Goal: Use online tool/utility

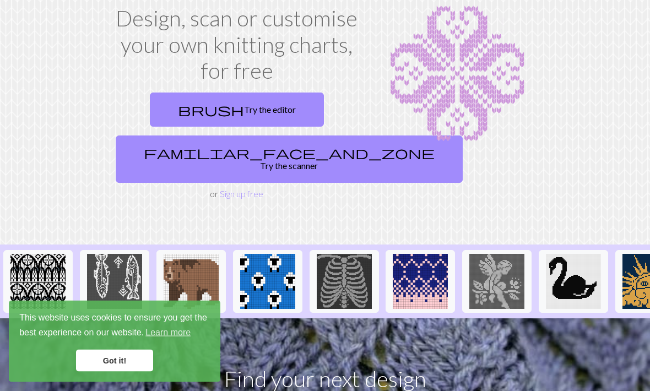
scroll to position [70, 0]
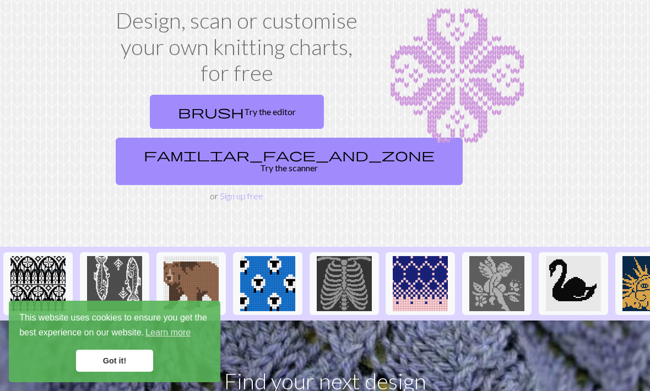
click at [246, 121] on link "brush Try the editor" at bounding box center [237, 112] width 174 height 34
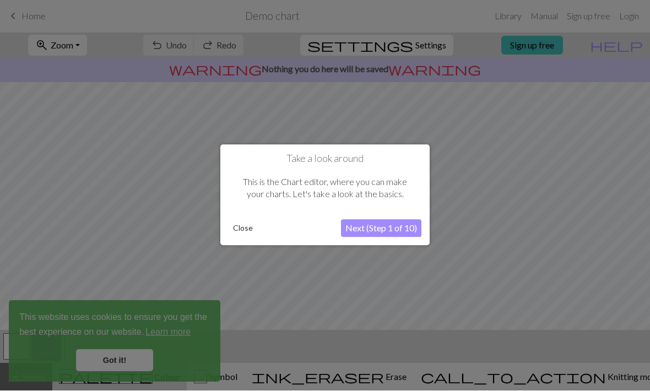
click at [383, 233] on button "Next (Step 1 of 10)" at bounding box center [381, 229] width 80 height 18
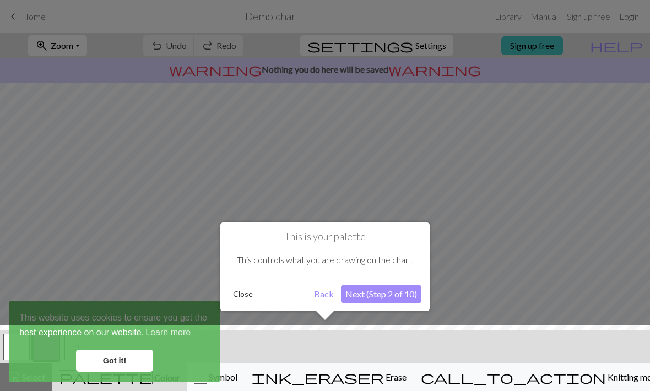
click at [403, 291] on button "Next (Step 2 of 10)" at bounding box center [381, 294] width 80 height 18
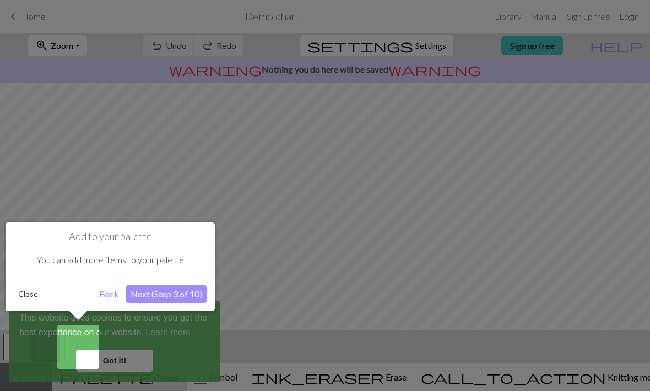
click at [194, 291] on button "Next (Step 3 of 10)" at bounding box center [166, 294] width 80 height 18
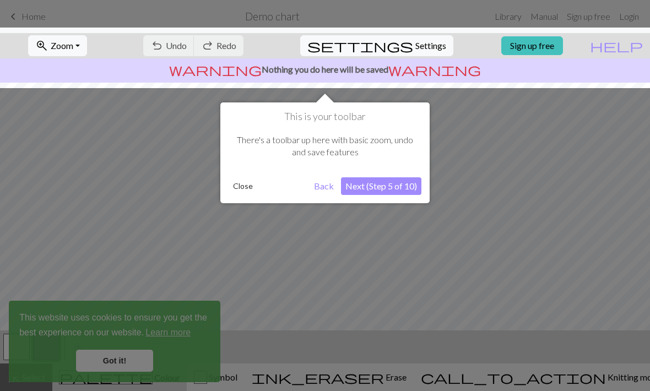
click at [400, 183] on button "Next (Step 5 of 10)" at bounding box center [381, 186] width 80 height 18
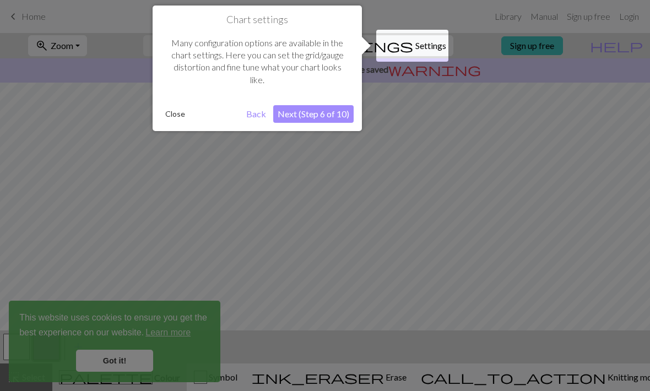
click at [336, 115] on button "Next (Step 6 of 10)" at bounding box center [313, 114] width 80 height 18
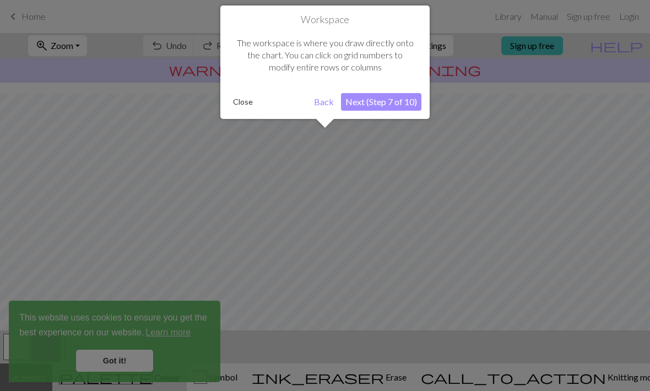
scroll to position [66, 0]
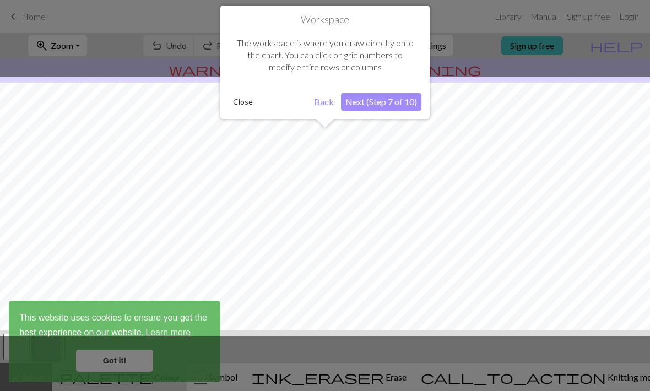
click at [400, 99] on button "Next (Step 7 of 10)" at bounding box center [381, 102] width 80 height 18
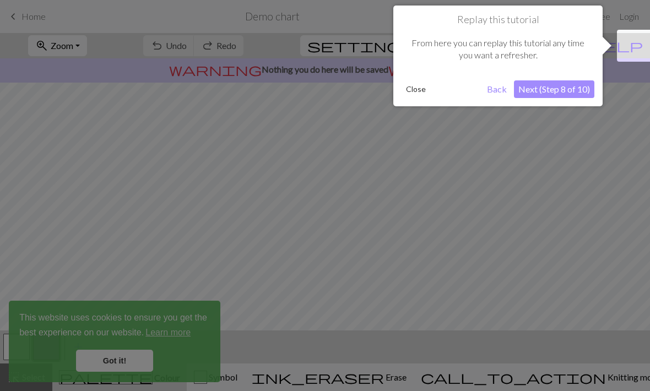
click at [570, 83] on button "Next (Step 8 of 10)" at bounding box center [554, 89] width 80 height 18
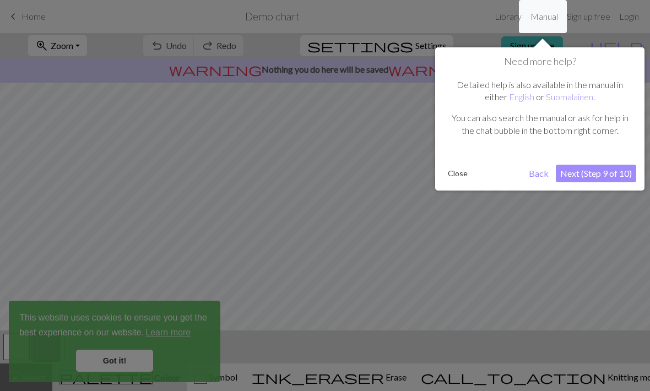
click at [603, 177] on button "Next (Step 9 of 10)" at bounding box center [596, 174] width 80 height 18
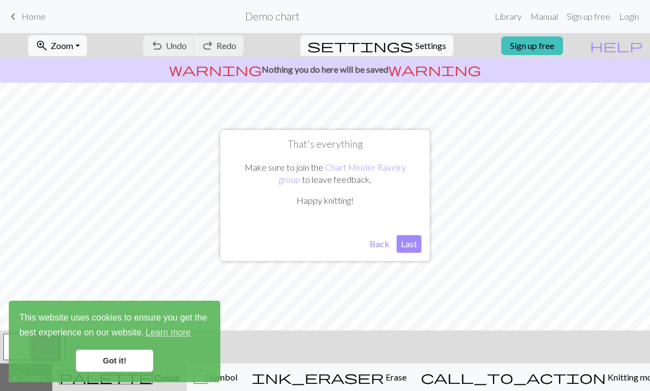
click at [414, 250] on button "Last" at bounding box center [409, 244] width 25 height 18
click at [109, 363] on link "Got it!" at bounding box center [114, 361] width 77 height 22
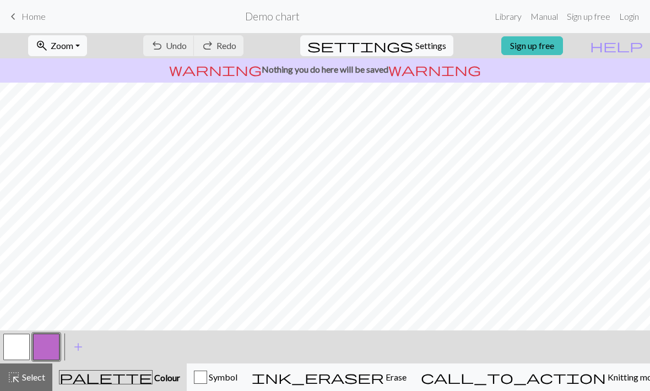
click at [606, 374] on span "Knitting mode" at bounding box center [634, 377] width 56 height 10
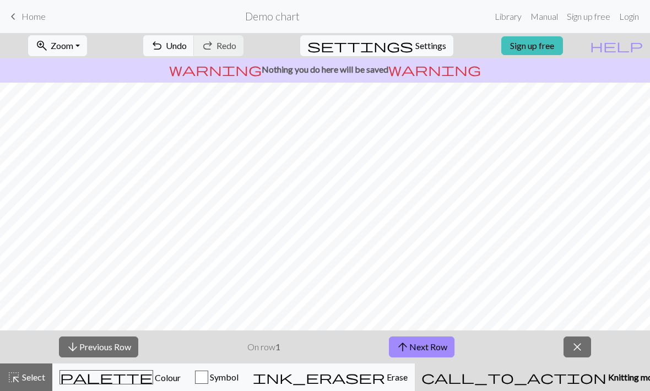
click at [430, 42] on span "Settings" at bounding box center [430, 45] width 31 height 13
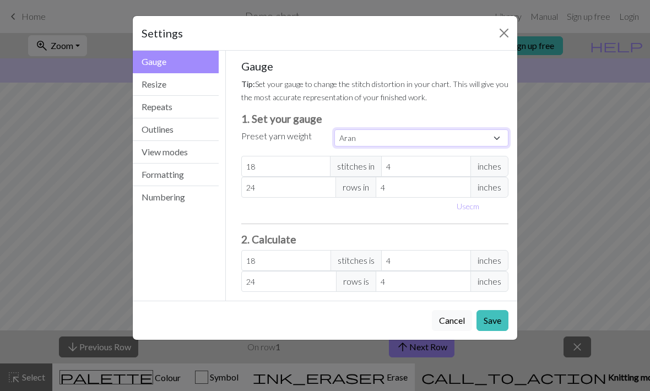
click at [409, 143] on select "Custom Square Lace Light Fingering Fingering Sport Double knit Worsted Aran Bul…" at bounding box center [421, 137] width 174 height 17
select select "worsted"
type input "20"
type input "26"
type input "20"
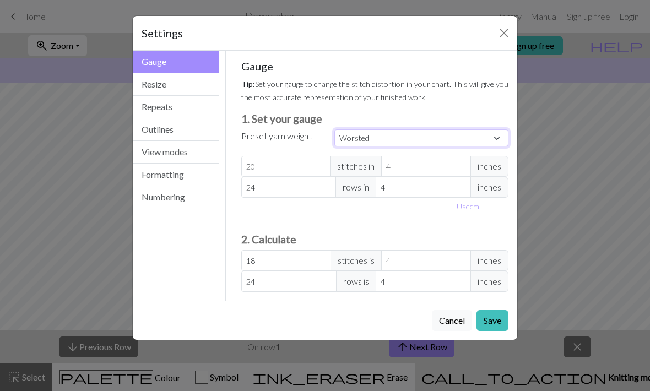
type input "26"
click at [497, 326] on button "Save" at bounding box center [492, 320] width 32 height 21
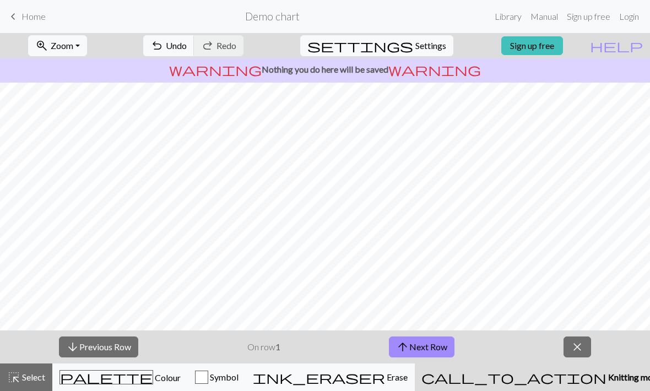
click at [408, 374] on span "Erase" at bounding box center [396, 377] width 23 height 10
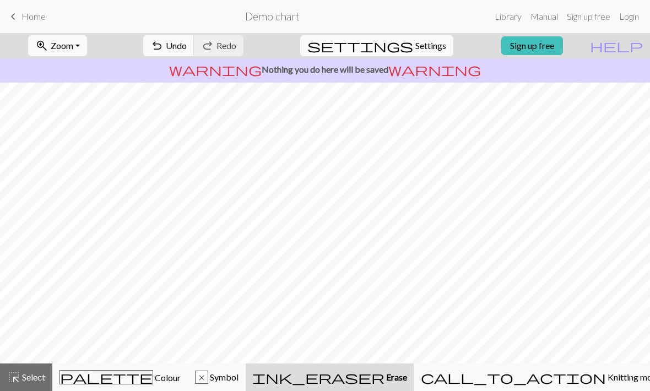
click at [118, 372] on span "palette" at bounding box center [106, 377] width 93 height 15
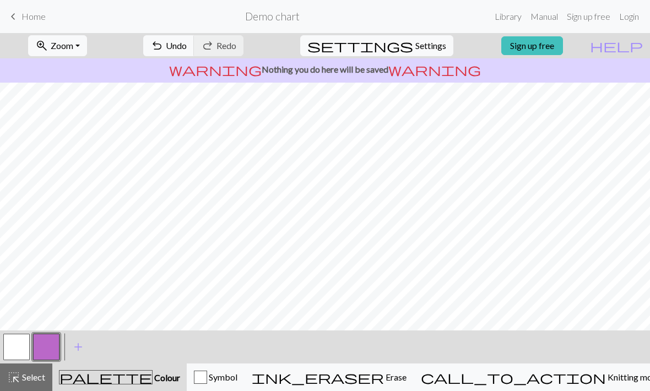
click at [50, 343] on button "button" at bounding box center [46, 347] width 26 height 26
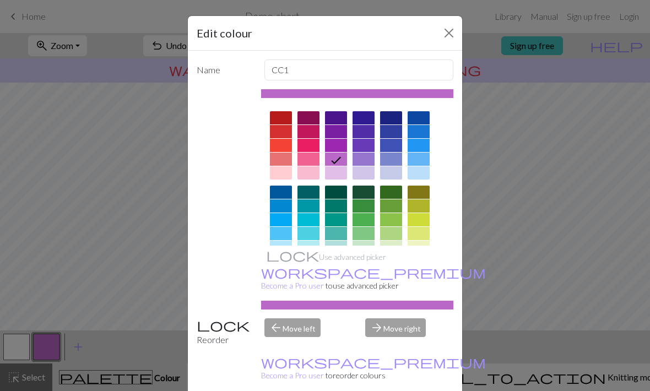
click at [447, 36] on button "Close" at bounding box center [449, 33] width 18 height 18
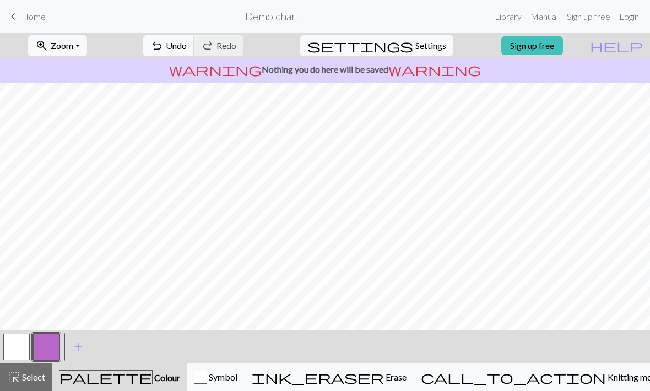
click at [406, 380] on span "Erase" at bounding box center [395, 377] width 23 height 10
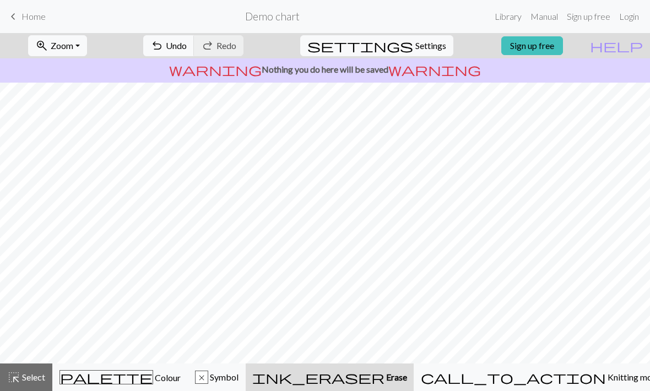
click at [123, 368] on button "palette Colour Colour" at bounding box center [119, 378] width 135 height 28
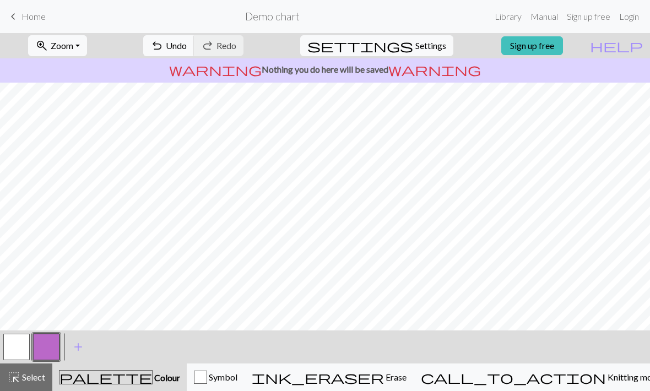
click at [49, 342] on button "button" at bounding box center [46, 347] width 26 height 26
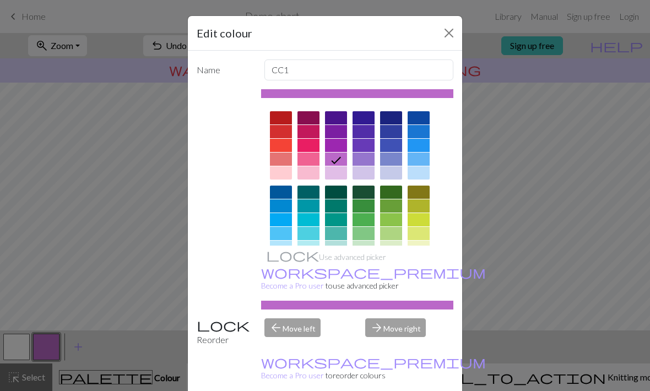
click at [448, 37] on button "Close" at bounding box center [449, 33] width 18 height 18
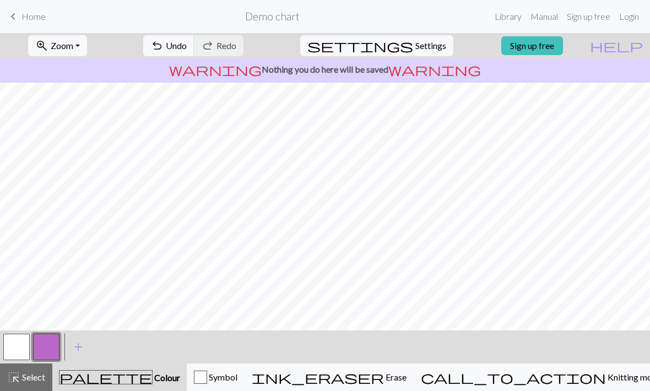
click at [406, 376] on span "Erase" at bounding box center [395, 377] width 23 height 10
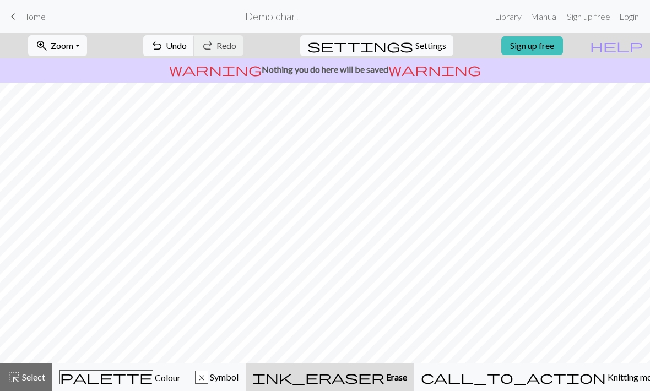
click at [153, 372] on span "Colour" at bounding box center [167, 377] width 28 height 10
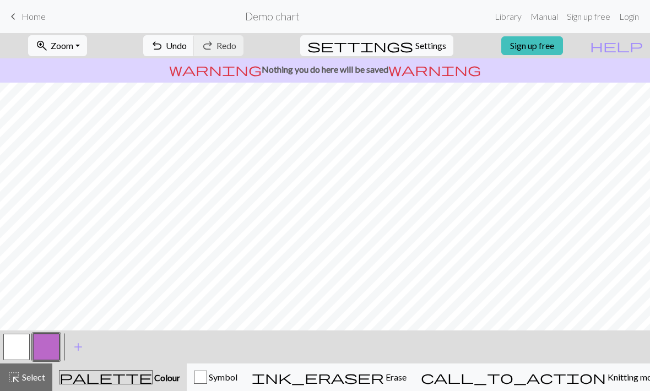
click at [406, 377] on span "Erase" at bounding box center [395, 377] width 23 height 10
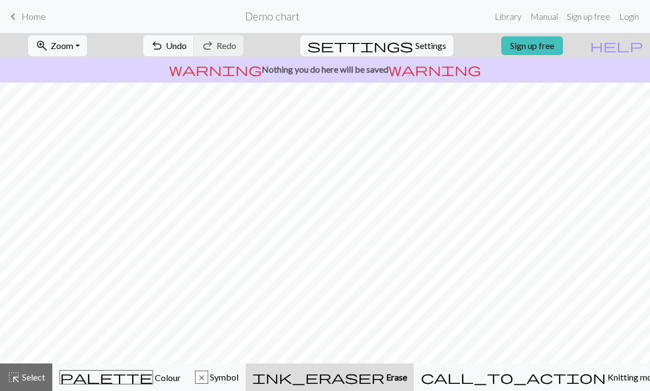
click at [117, 384] on span "palette" at bounding box center [106, 377] width 93 height 15
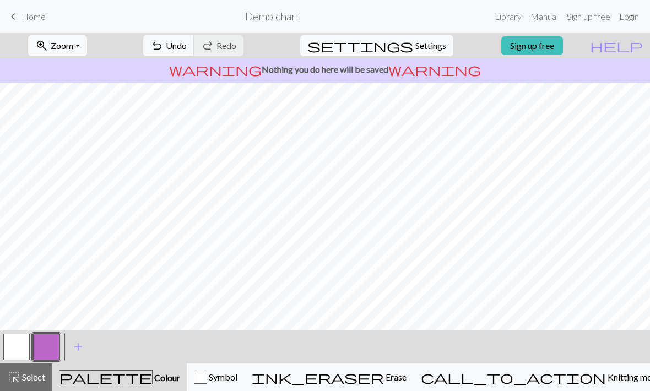
click at [53, 345] on button "button" at bounding box center [46, 347] width 26 height 26
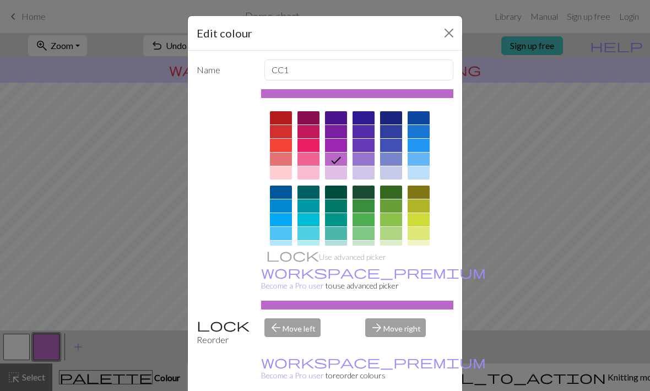
click at [452, 38] on button "Close" at bounding box center [449, 33] width 18 height 18
